Goal: Navigation & Orientation: Find specific page/section

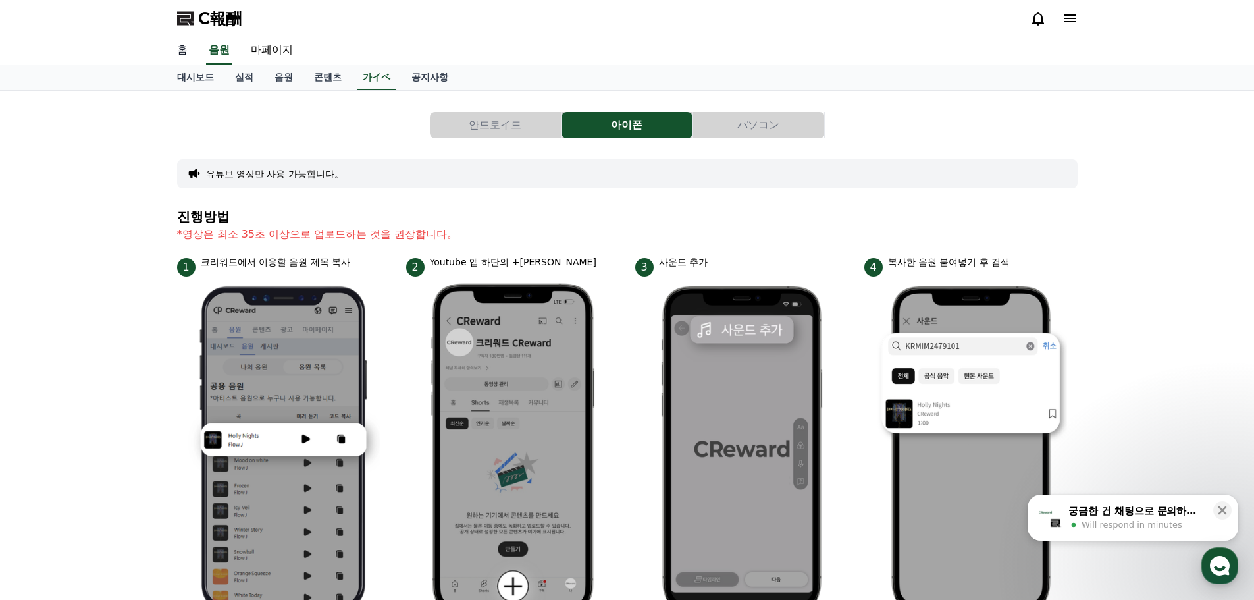
click at [183, 50] on font "홈" at bounding box center [182, 49] width 11 height 13
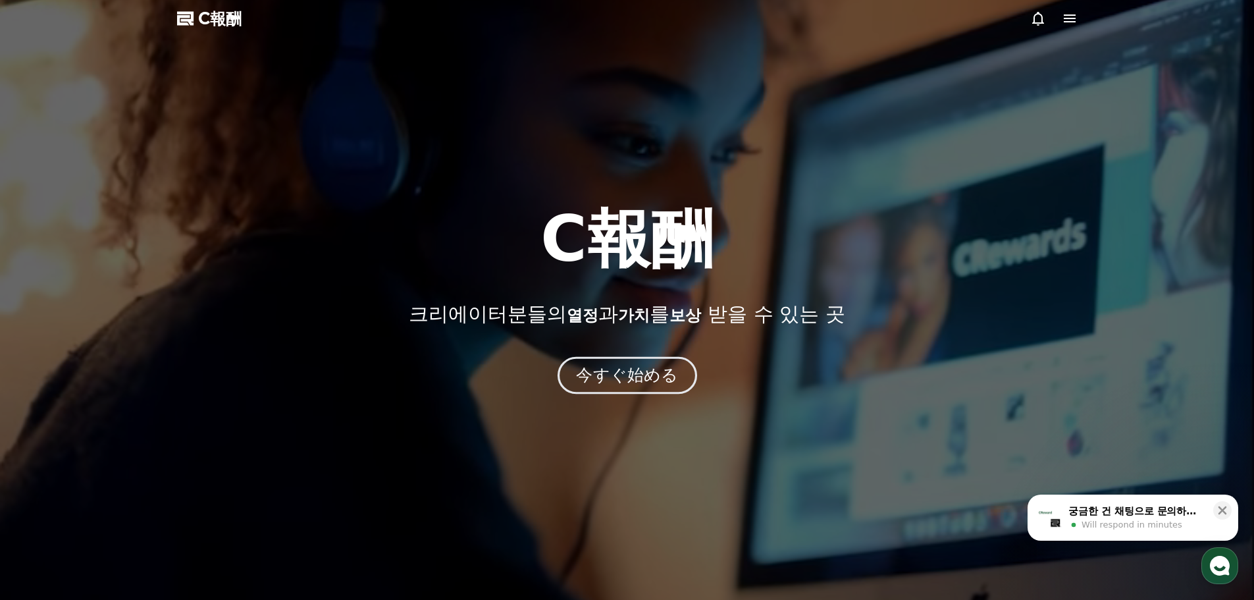
click at [639, 381] on font "今すぐ始める" at bounding box center [627, 374] width 102 height 19
